Goal: Information Seeking & Learning: Learn about a topic

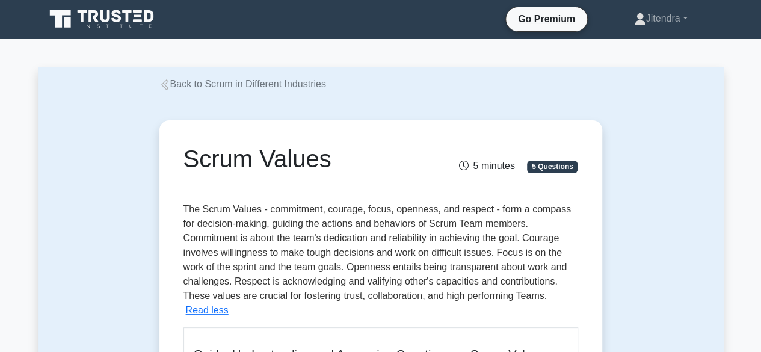
click at [167, 85] on icon at bounding box center [164, 84] width 11 height 11
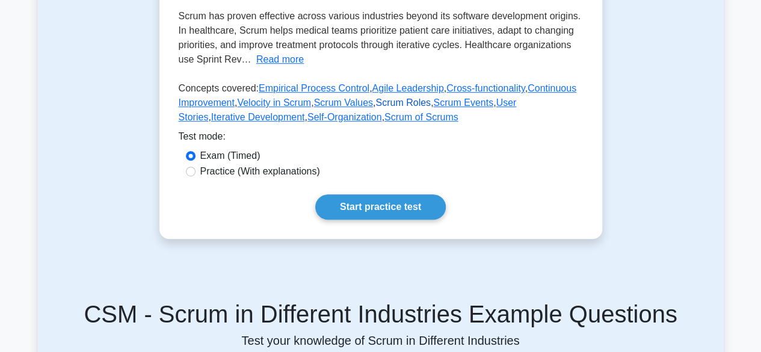
click at [399, 105] on link "Scrum Roles" at bounding box center [402, 102] width 55 height 10
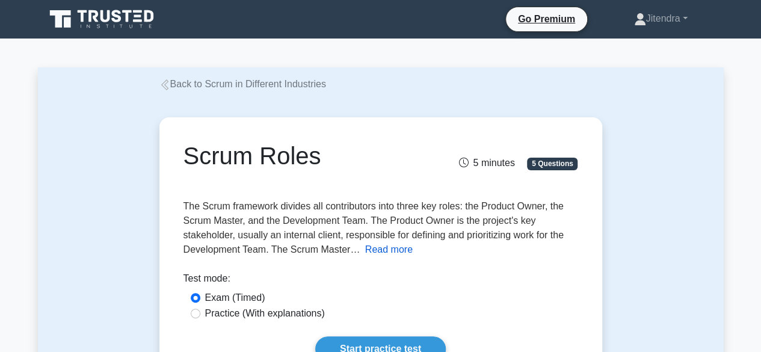
click at [379, 253] on button "Read more" at bounding box center [389, 249] width 48 height 14
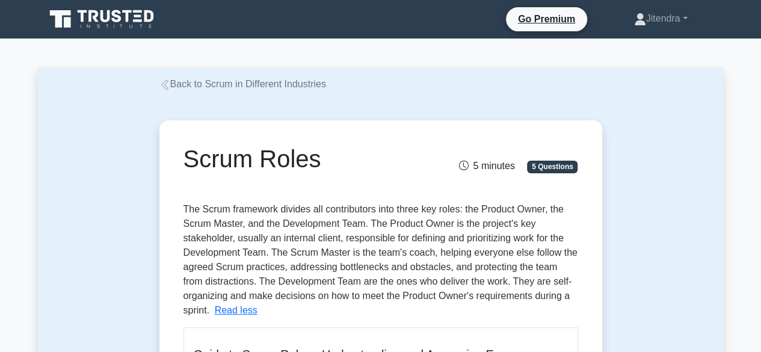
click at [194, 82] on link "Back to Scrum in Different Industries" at bounding box center [242, 84] width 167 height 10
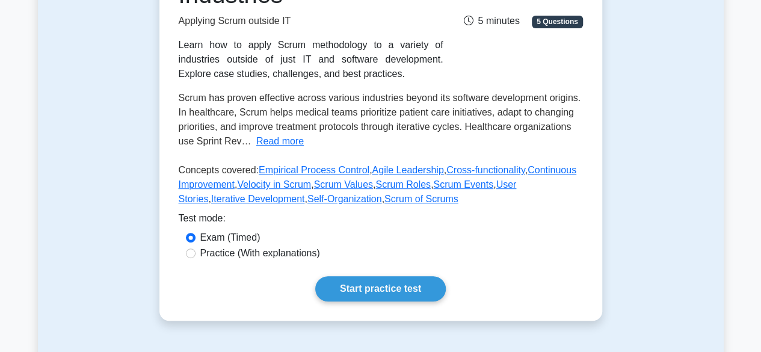
scroll to position [301, 0]
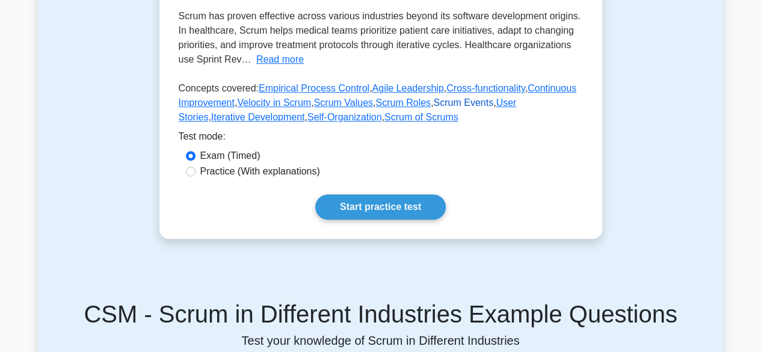
click at [450, 107] on link "Scrum Events" at bounding box center [463, 102] width 60 height 10
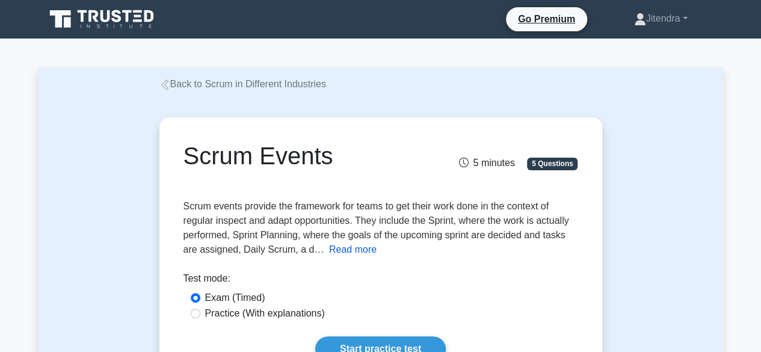
click at [354, 247] on button "Read more" at bounding box center [353, 249] width 48 height 14
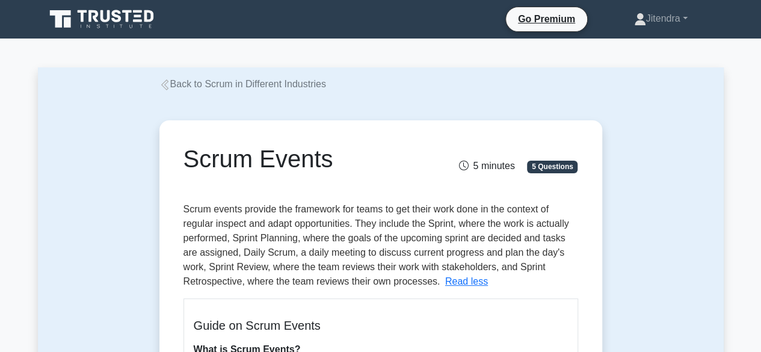
click at [239, 85] on link "Back to Scrum in Different Industries" at bounding box center [242, 84] width 167 height 10
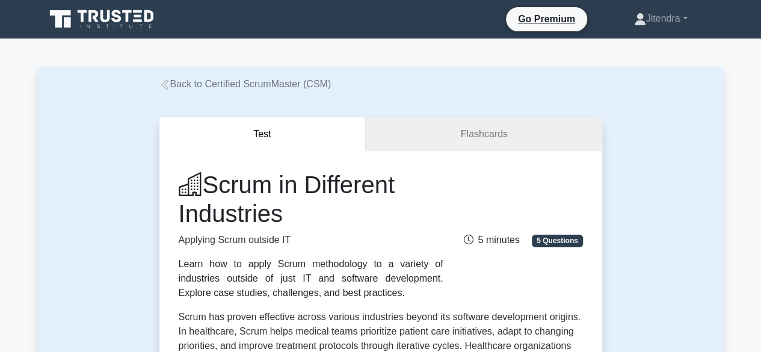
scroll to position [180, 0]
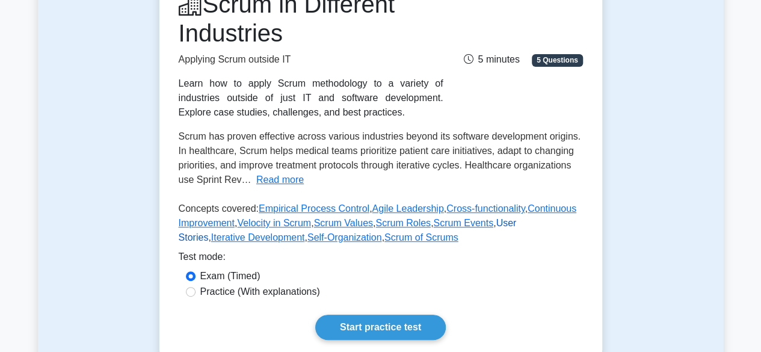
click at [505, 226] on link "User Stories" at bounding box center [348, 230] width 338 height 25
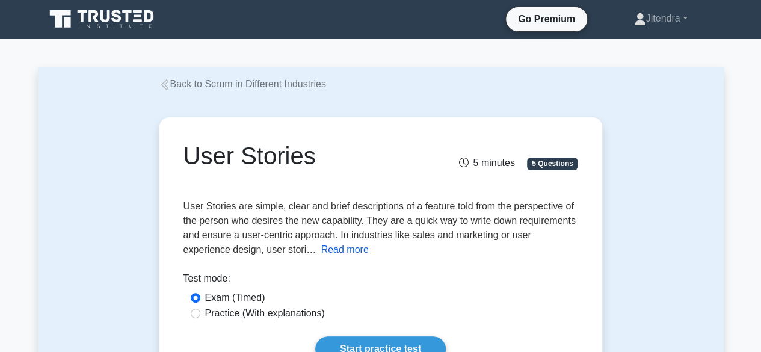
click at [321, 251] on button "Read more" at bounding box center [345, 249] width 48 height 14
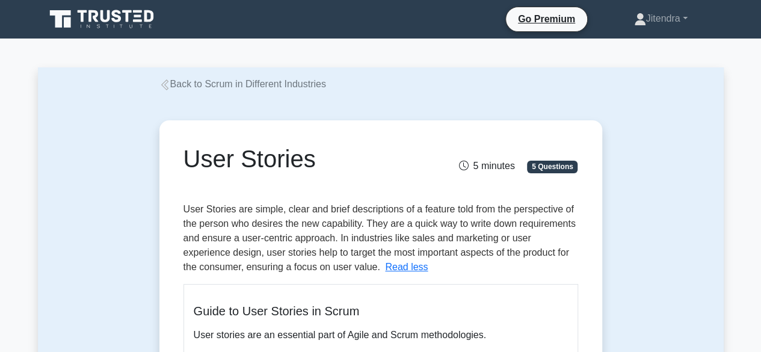
click at [181, 88] on link "Back to Scrum in Different Industries" at bounding box center [242, 84] width 167 height 10
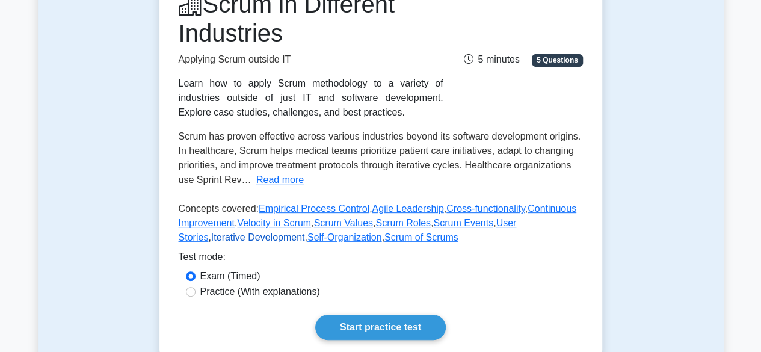
click at [305, 232] on link "Iterative Development" at bounding box center [258, 237] width 94 height 10
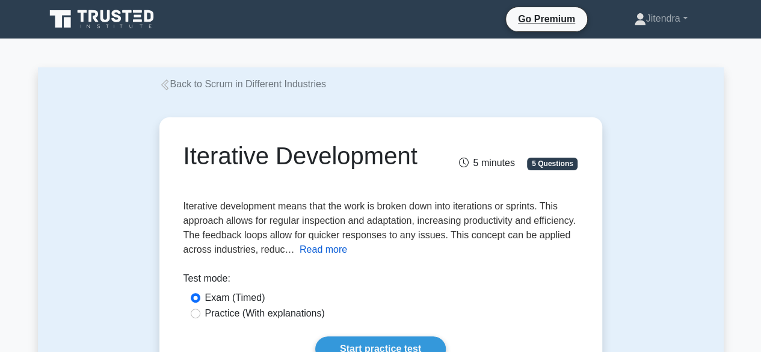
click at [311, 252] on button "Read more" at bounding box center [323, 249] width 48 height 14
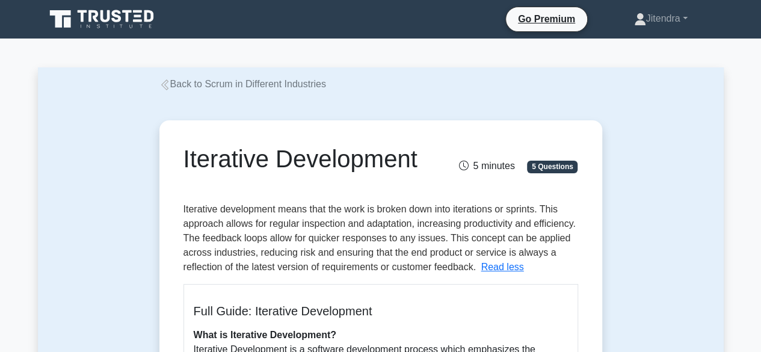
click at [177, 85] on link "Back to Scrum in Different Industries" at bounding box center [242, 84] width 167 height 10
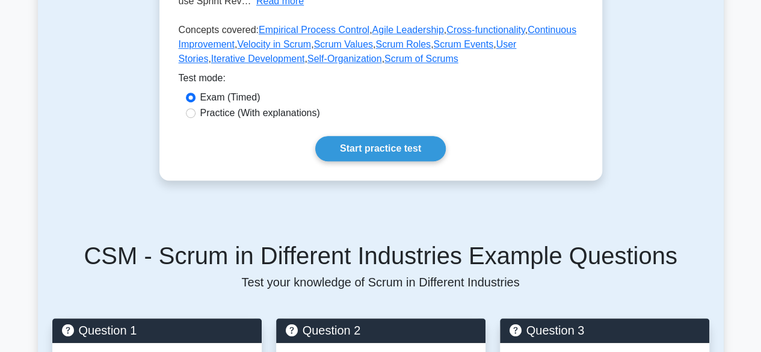
scroll to position [361, 0]
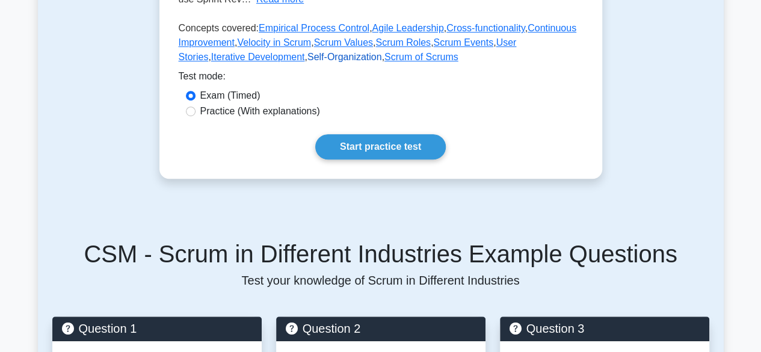
click at [307, 59] on link "Self-Organization" at bounding box center [344, 57] width 75 height 10
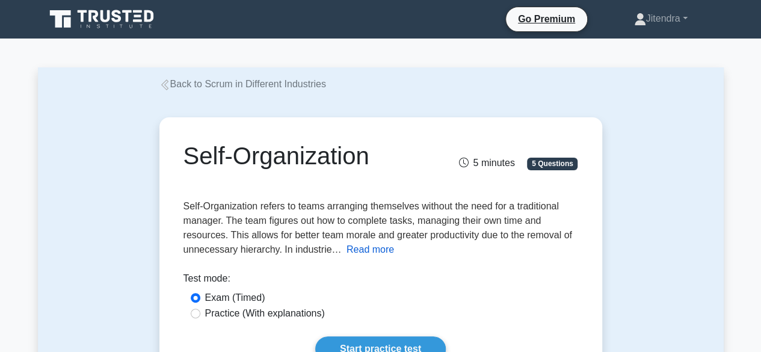
click at [364, 248] on button "Read more" at bounding box center [370, 249] width 48 height 14
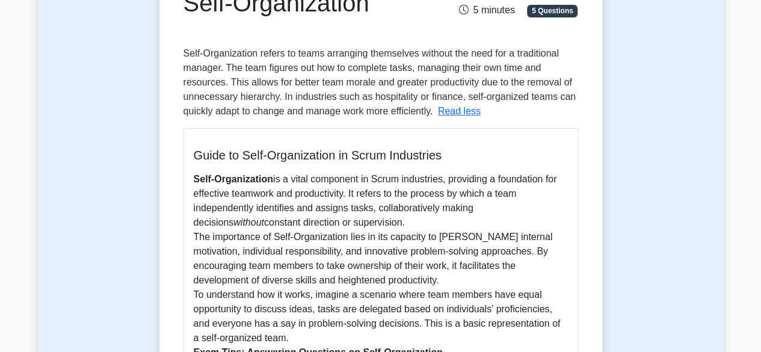
scroll to position [180, 0]
